Goal: Information Seeking & Learning: Learn about a topic

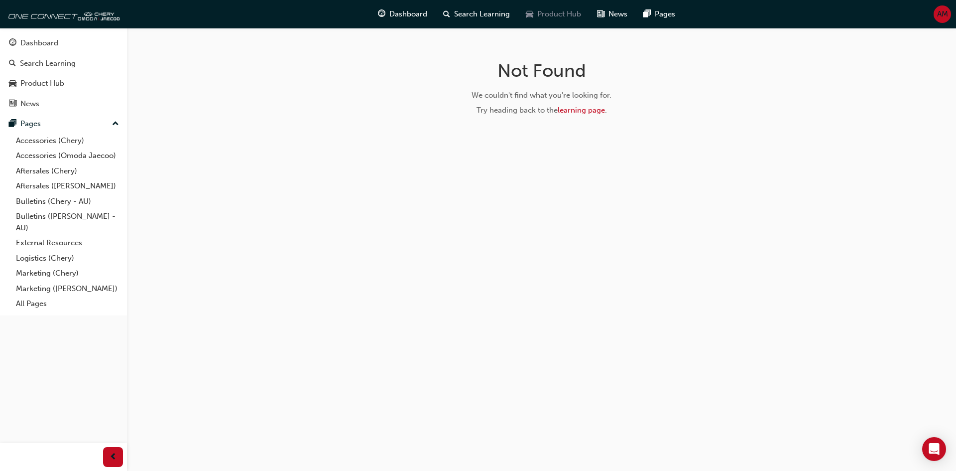
click at [565, 11] on span "Product Hub" at bounding box center [559, 13] width 44 height 11
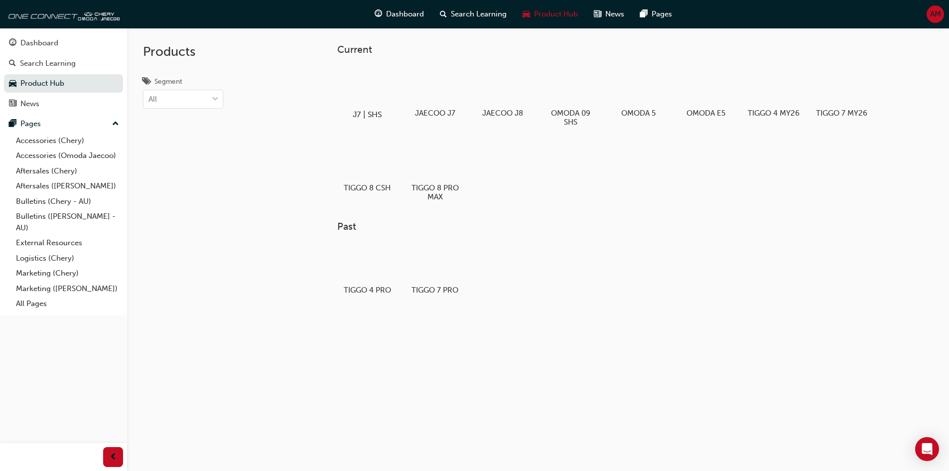
click at [382, 108] on div "J7 | SHS" at bounding box center [366, 92] width 63 height 61
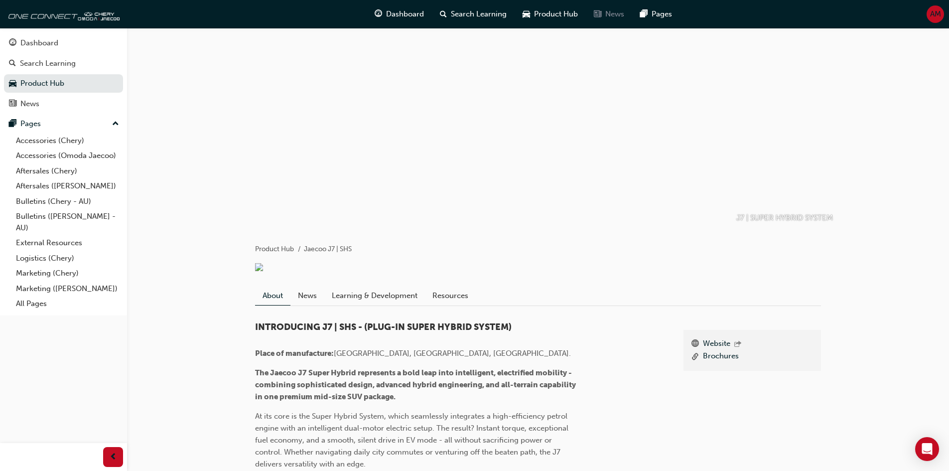
click at [617, 12] on span "News" at bounding box center [614, 13] width 19 height 11
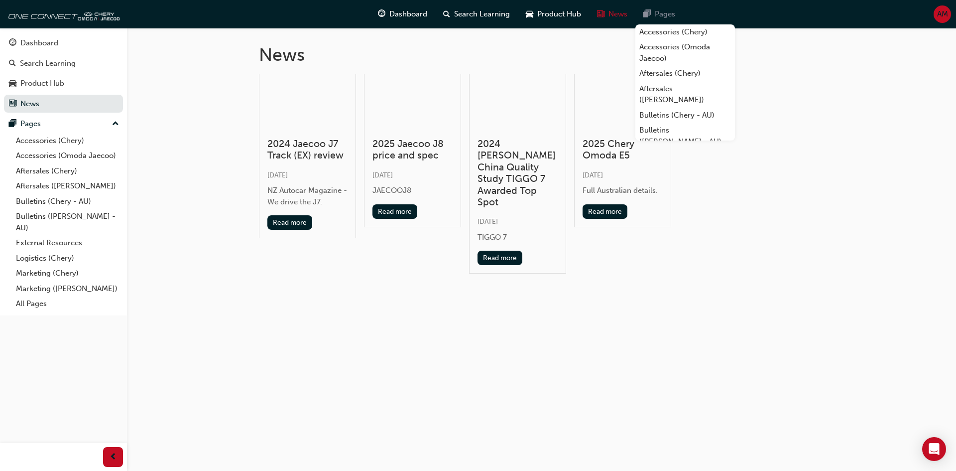
click at [642, 11] on div "Pages" at bounding box center [660, 14] width 48 height 20
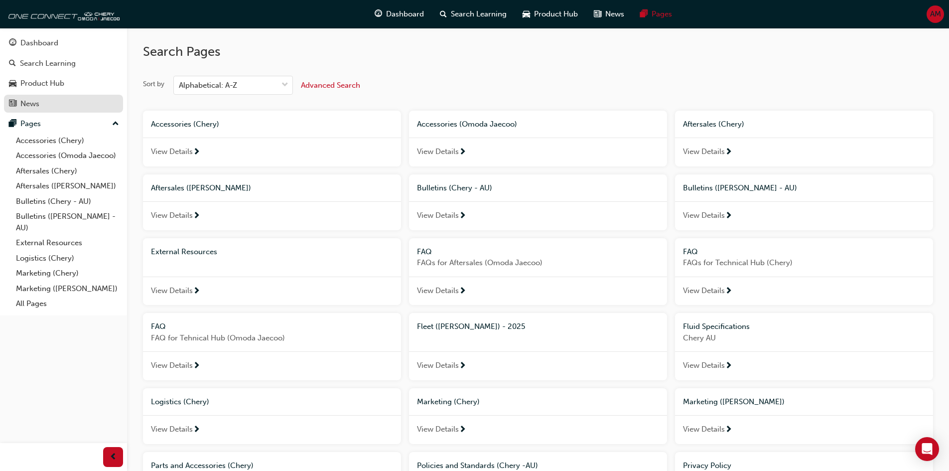
click at [54, 104] on div "News" at bounding box center [63, 104] width 109 height 12
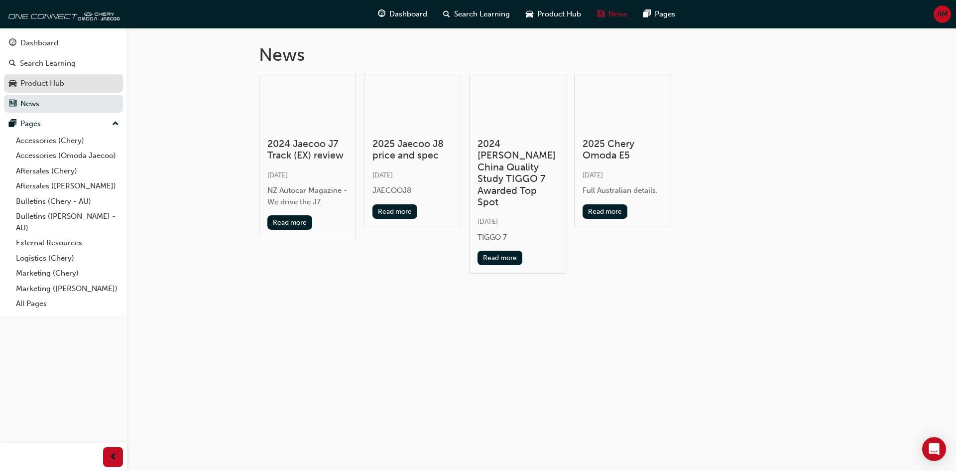
click at [58, 84] on div "Product Hub" at bounding box center [42, 83] width 44 height 11
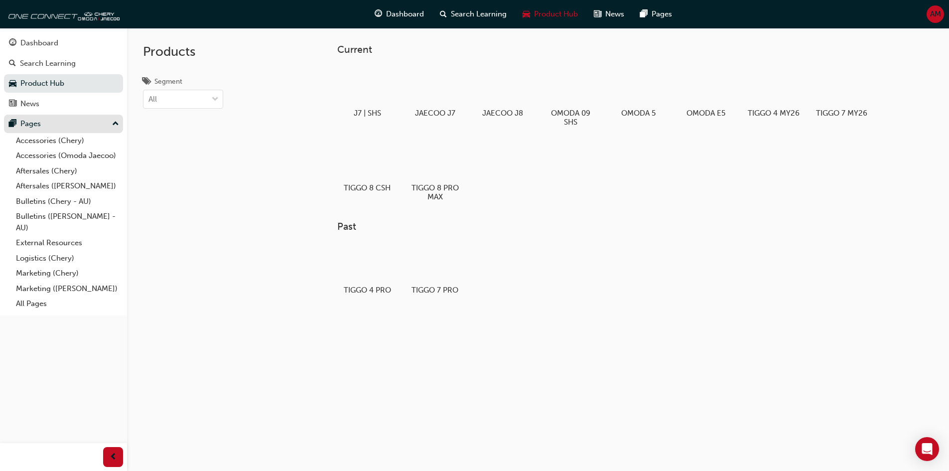
click at [51, 119] on div "Pages" at bounding box center [63, 124] width 109 height 12
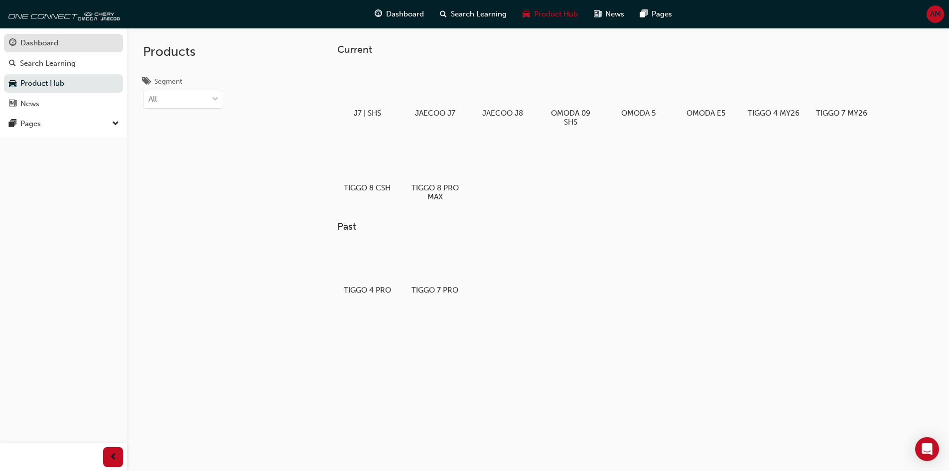
click at [54, 45] on div "Dashboard" at bounding box center [39, 42] width 38 height 11
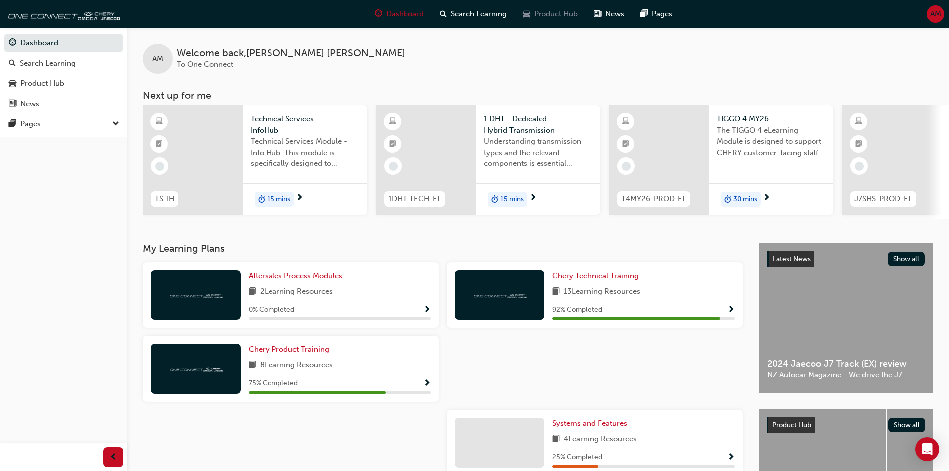
click at [538, 16] on span "Product Hub" at bounding box center [556, 13] width 44 height 11
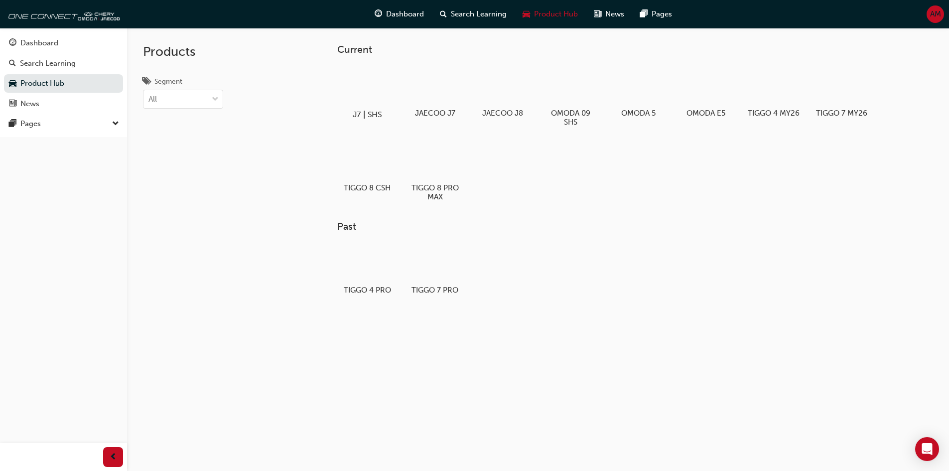
click at [375, 99] on div at bounding box center [366, 86] width 55 height 40
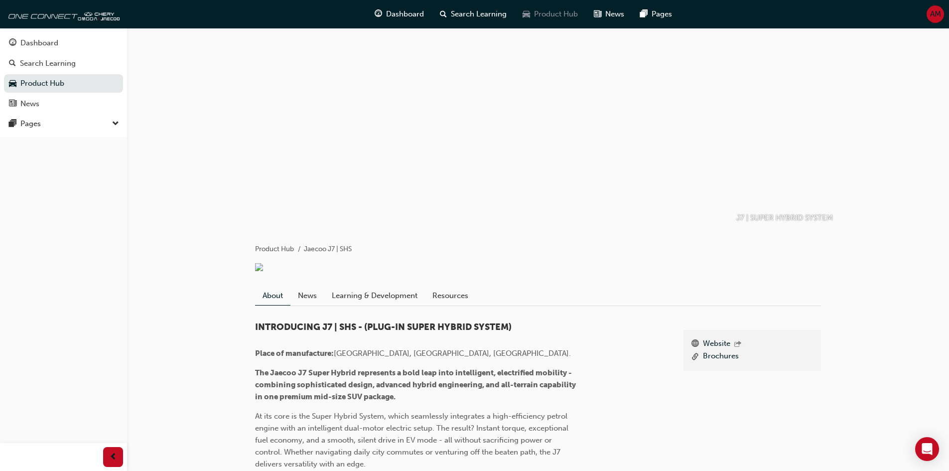
click at [539, 12] on span "Product Hub" at bounding box center [556, 13] width 44 height 11
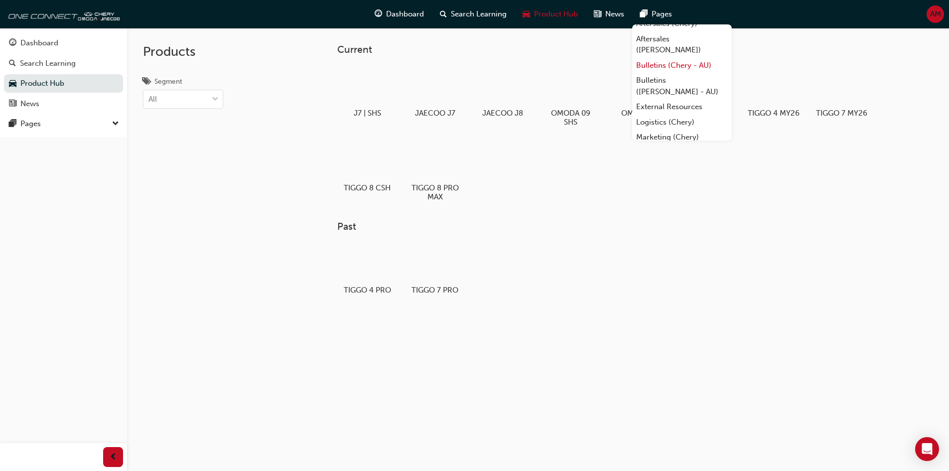
scroll to position [96, 0]
click at [677, 109] on link "Marketing ([PERSON_NAME])" at bounding box center [682, 112] width 100 height 26
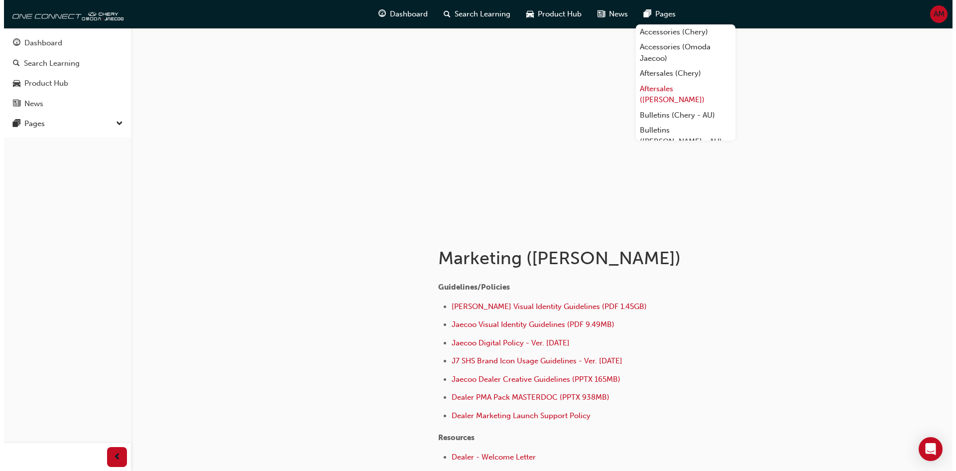
scroll to position [96, 0]
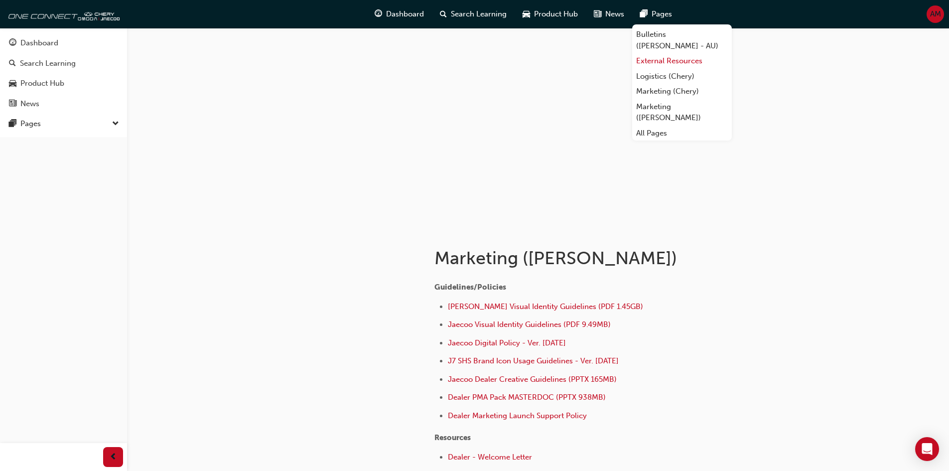
click at [652, 58] on link "External Resources" at bounding box center [682, 60] width 100 height 15
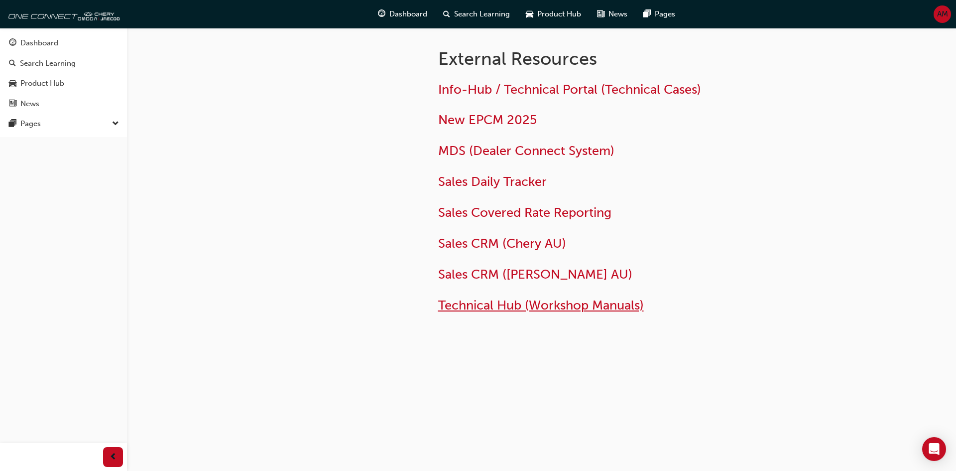
click at [564, 307] on span "Technical Hub (Workshop Manuals)" at bounding box center [541, 304] width 206 height 15
